Goal: Task Accomplishment & Management: Manage account settings

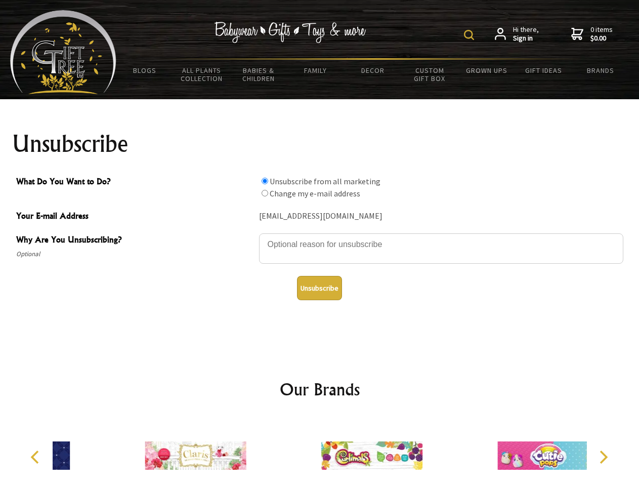
click at [471, 35] on img at bounding box center [469, 35] width 10 height 10
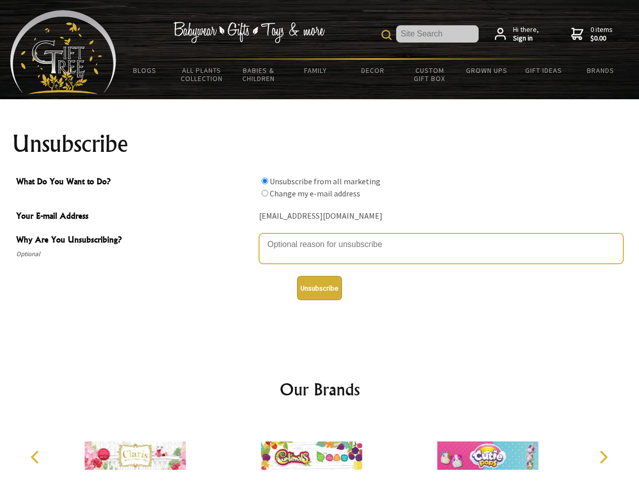
click at [320, 237] on textarea "Why Are You Unsubscribing?" at bounding box center [441, 248] width 364 height 30
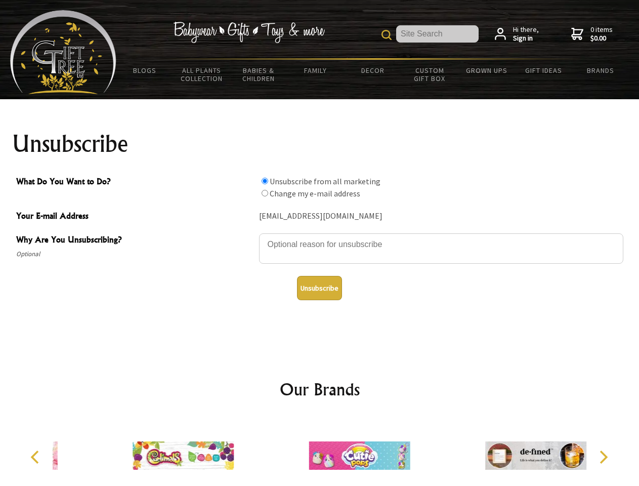
click at [265, 181] on input "What Do You Want to Do?" at bounding box center [265, 181] width 7 height 7
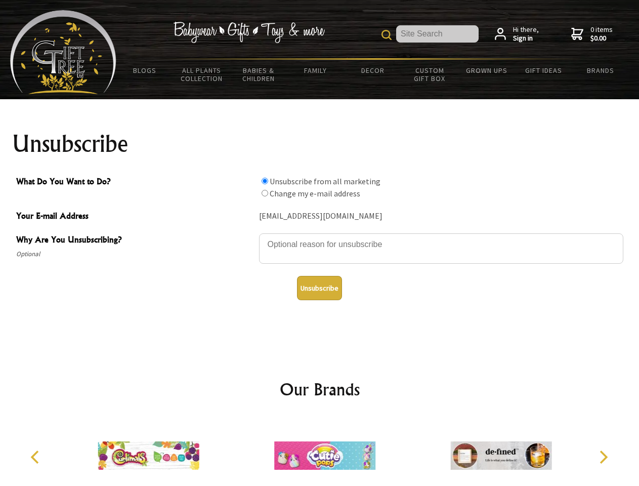
click at [265, 193] on input "What Do You Want to Do?" at bounding box center [265, 193] width 7 height 7
radio input "true"
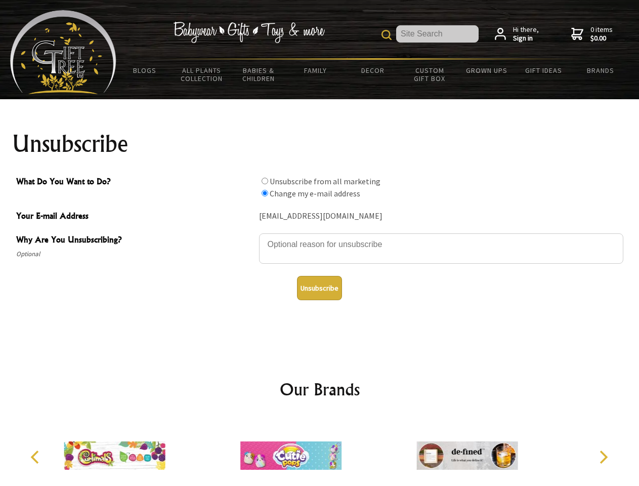
click at [319, 288] on button "Unsubscribe" at bounding box center [319, 288] width 45 height 24
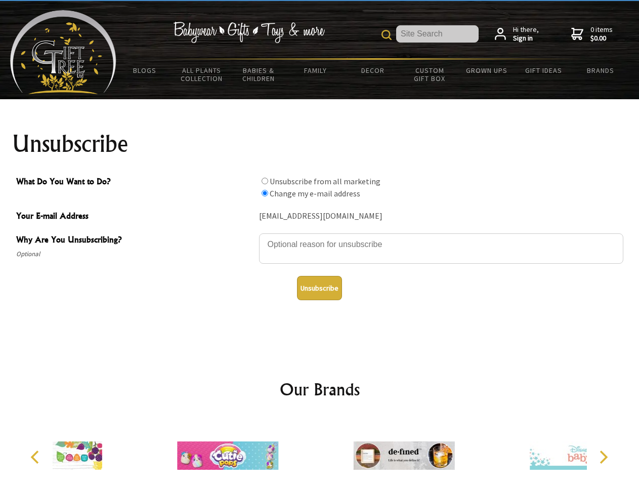
click at [320, 451] on div at bounding box center [404, 456] width 176 height 79
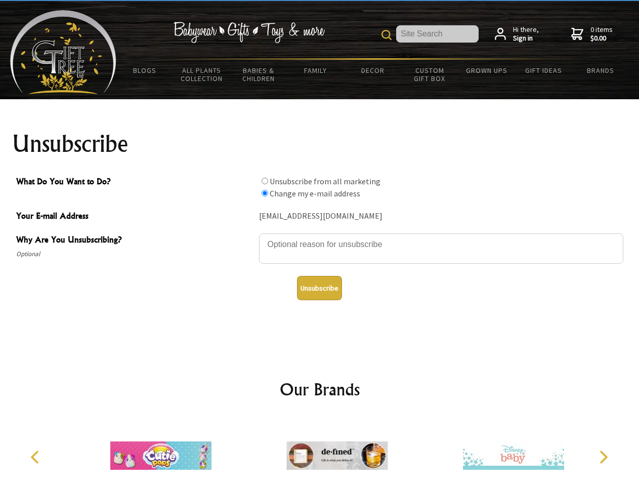
click at [36, 457] on icon "Previous" at bounding box center [35, 456] width 13 height 13
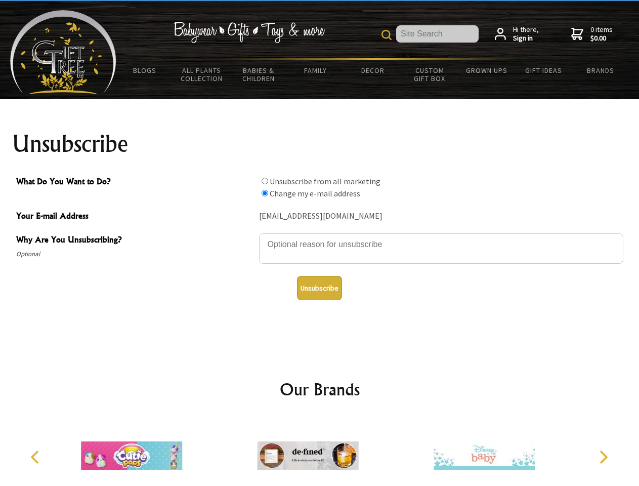
click at [603, 457] on icon "Next" at bounding box center [602, 456] width 13 height 13
